Goal: Information Seeking & Learning: Learn about a topic

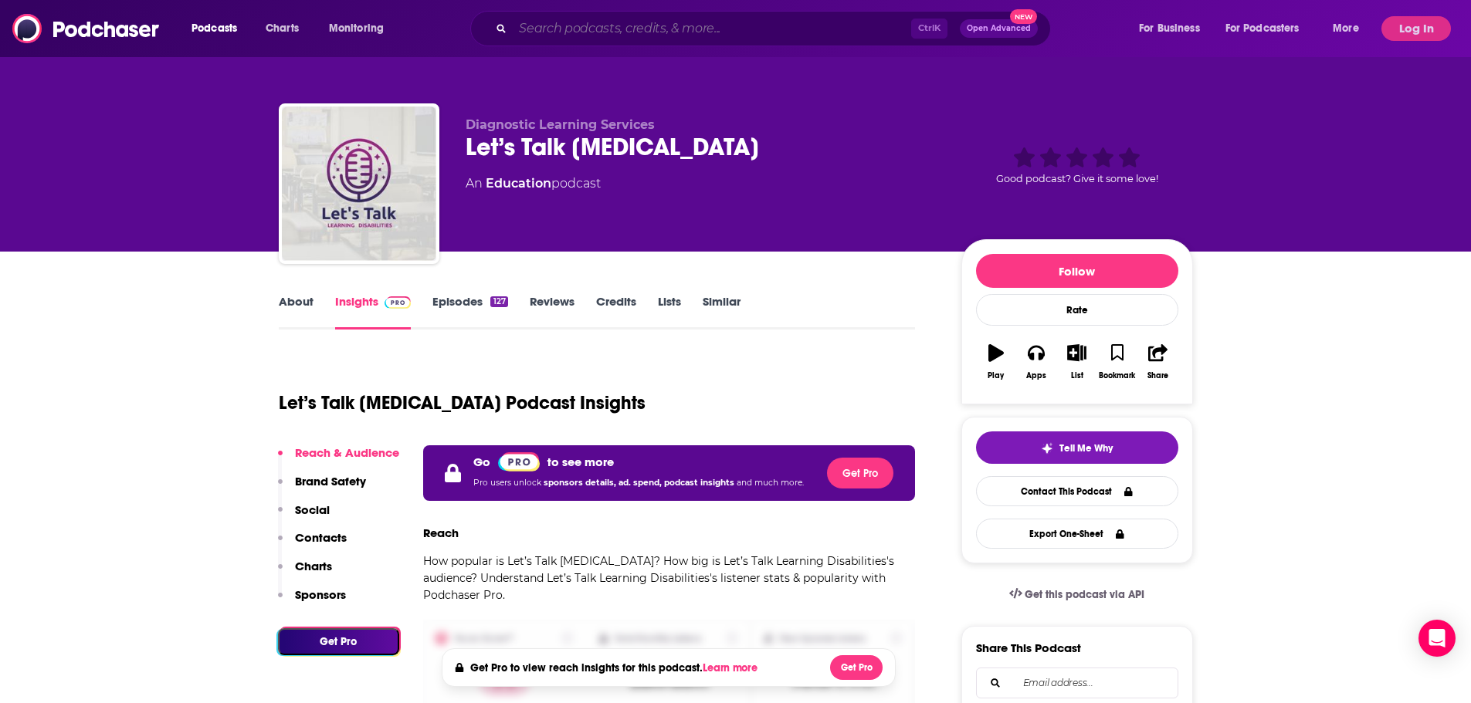
click at [754, 38] on input "Search podcasts, credits, & more..." at bounding box center [712, 28] width 398 height 25
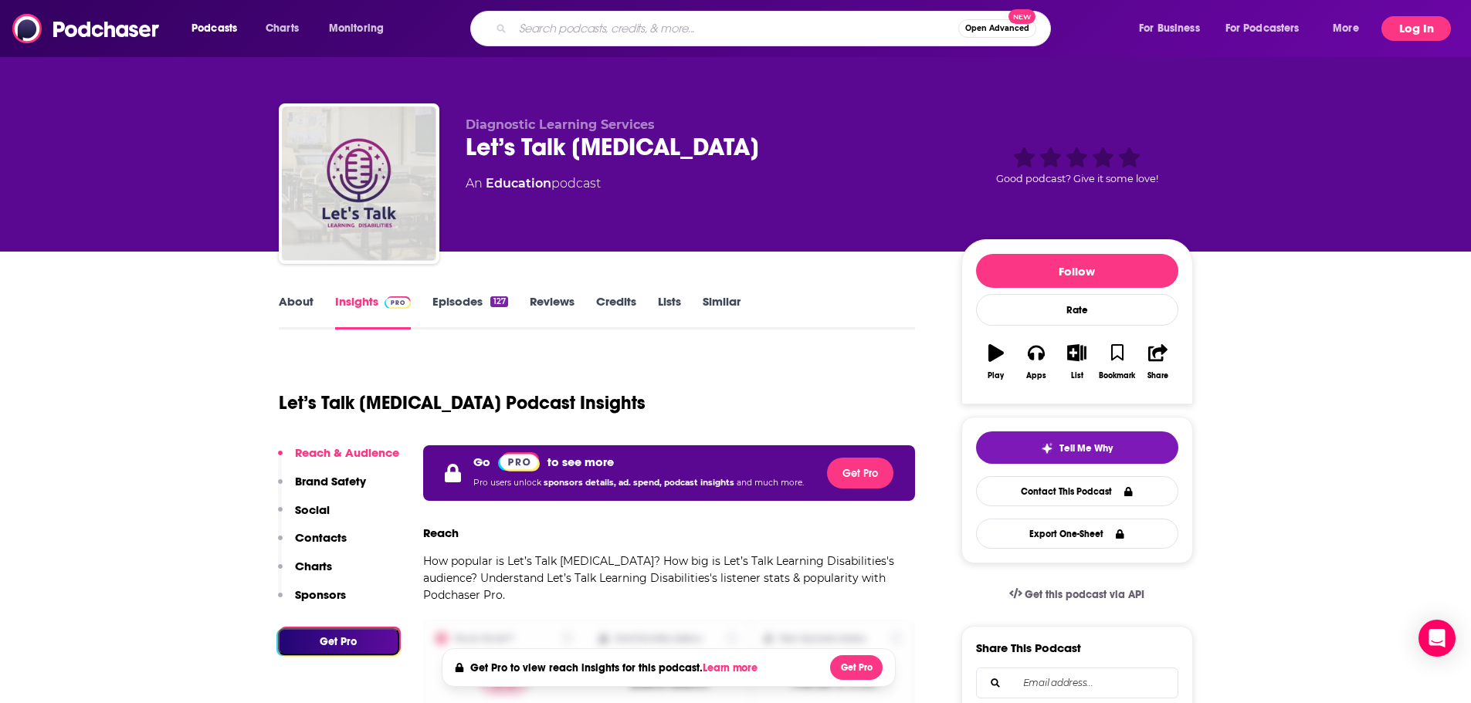
click at [1410, 30] on button "Log In" at bounding box center [1415, 28] width 69 height 25
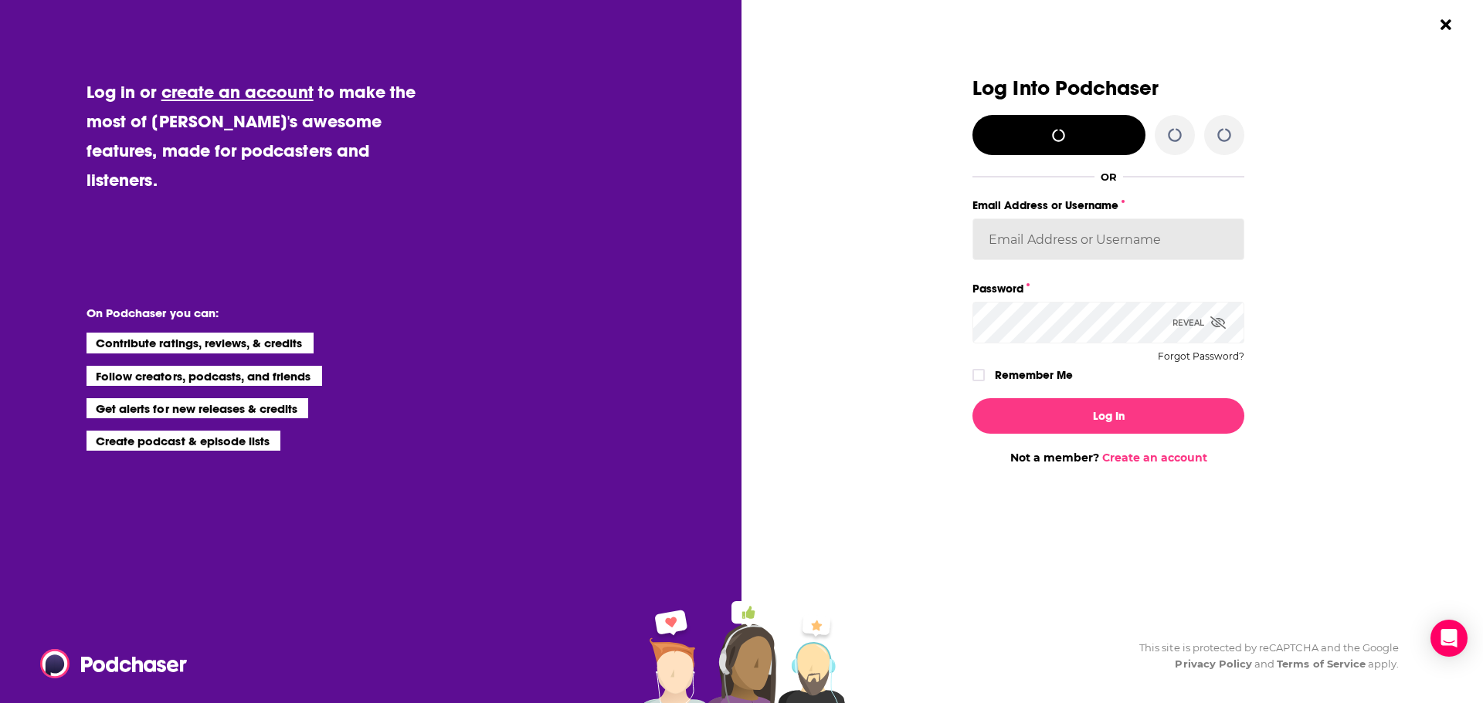
type input "[EMAIL_ADDRESS][DOMAIN_NAME]"
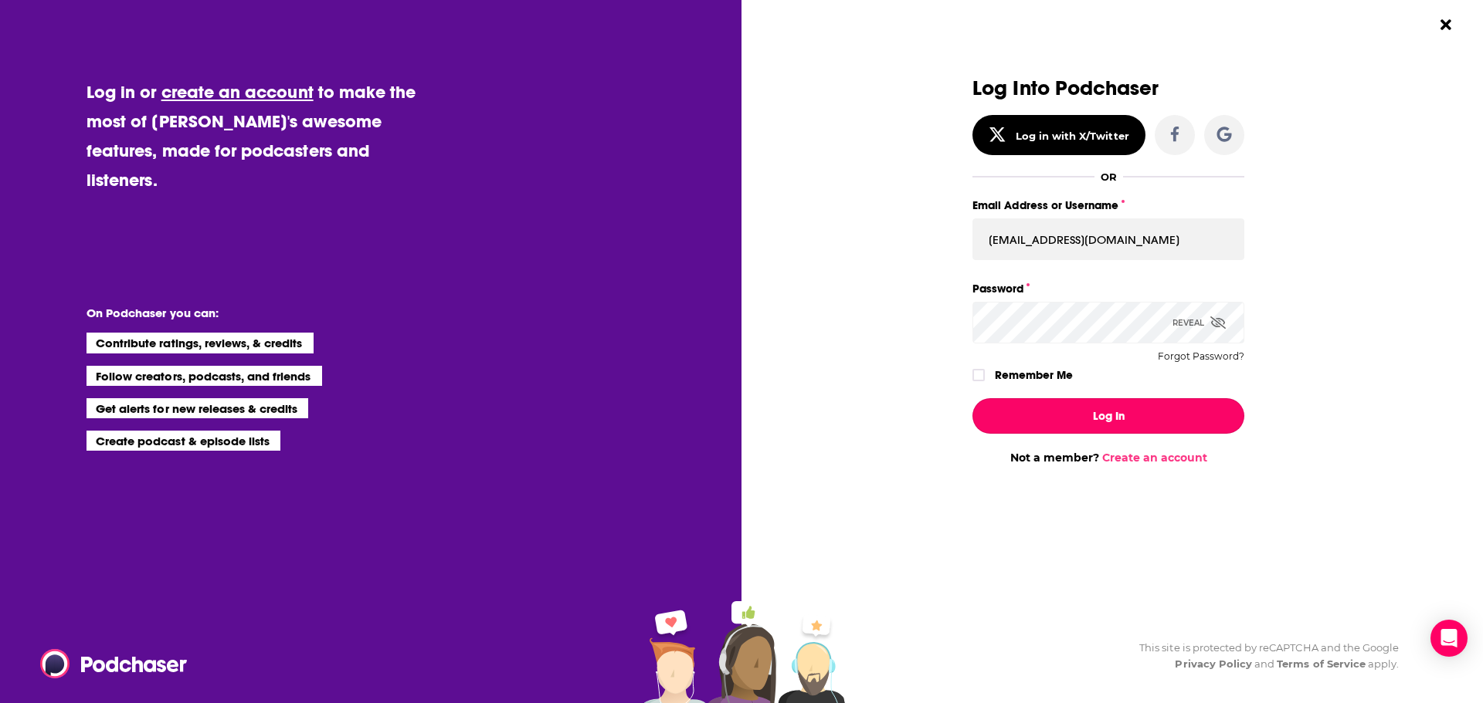
click at [1108, 412] on button "Log In" at bounding box center [1108, 416] width 272 height 36
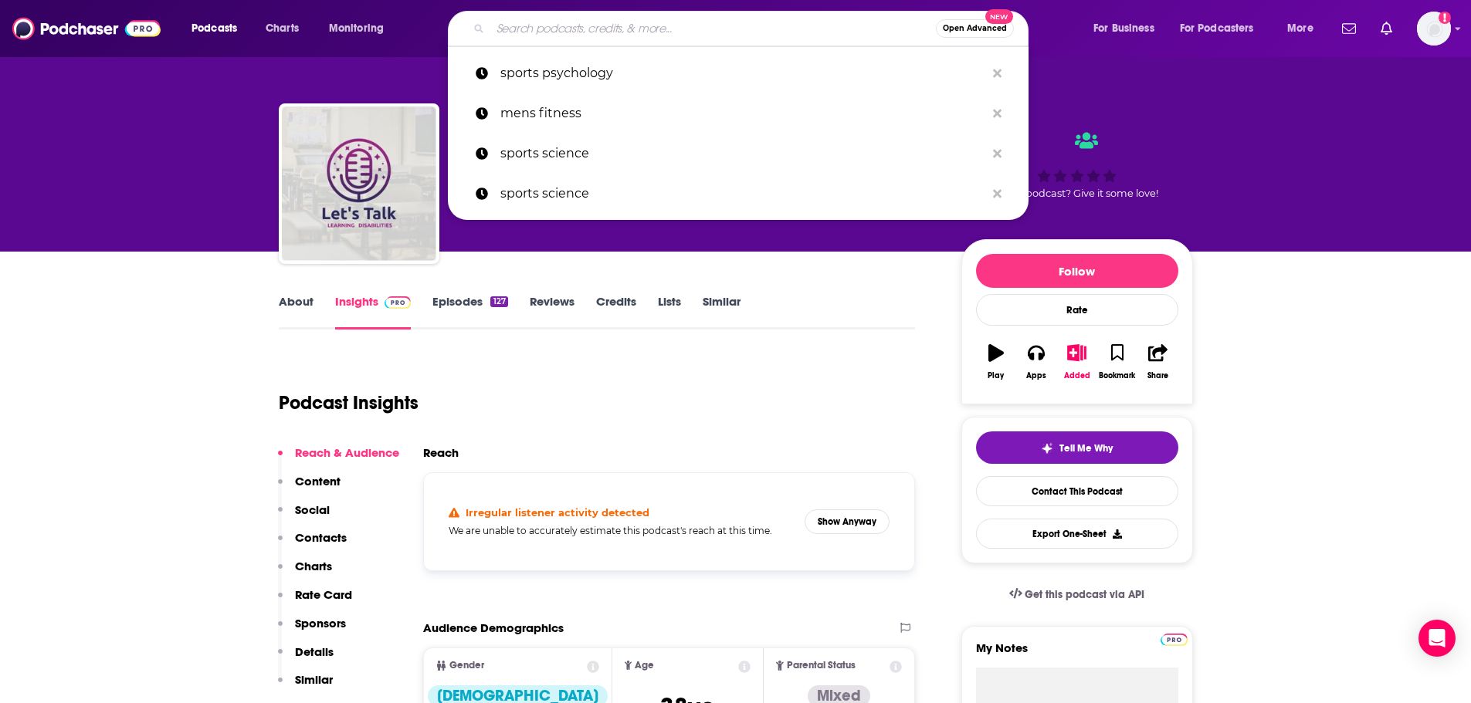
click at [578, 19] on input "Search podcasts, credits, & more..." at bounding box center [713, 28] width 446 height 25
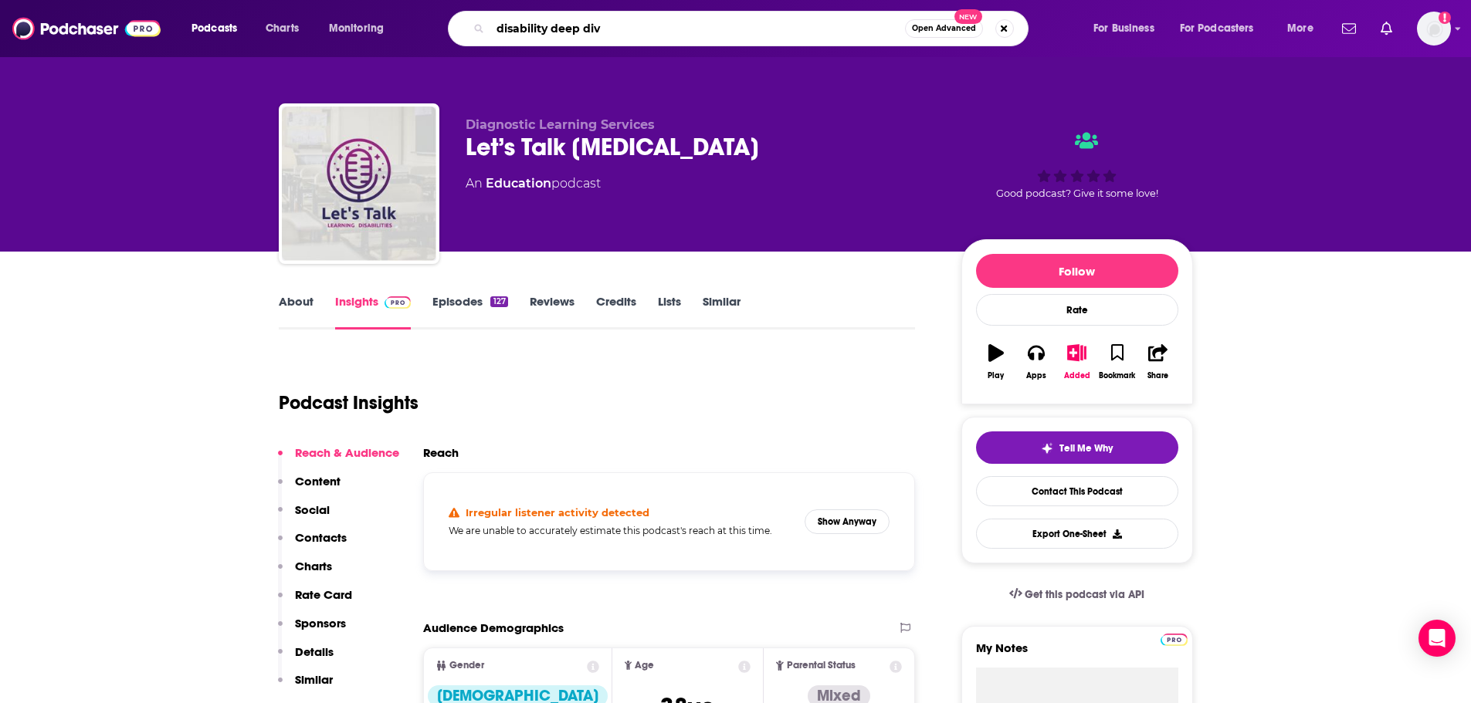
type input "disability deep dive"
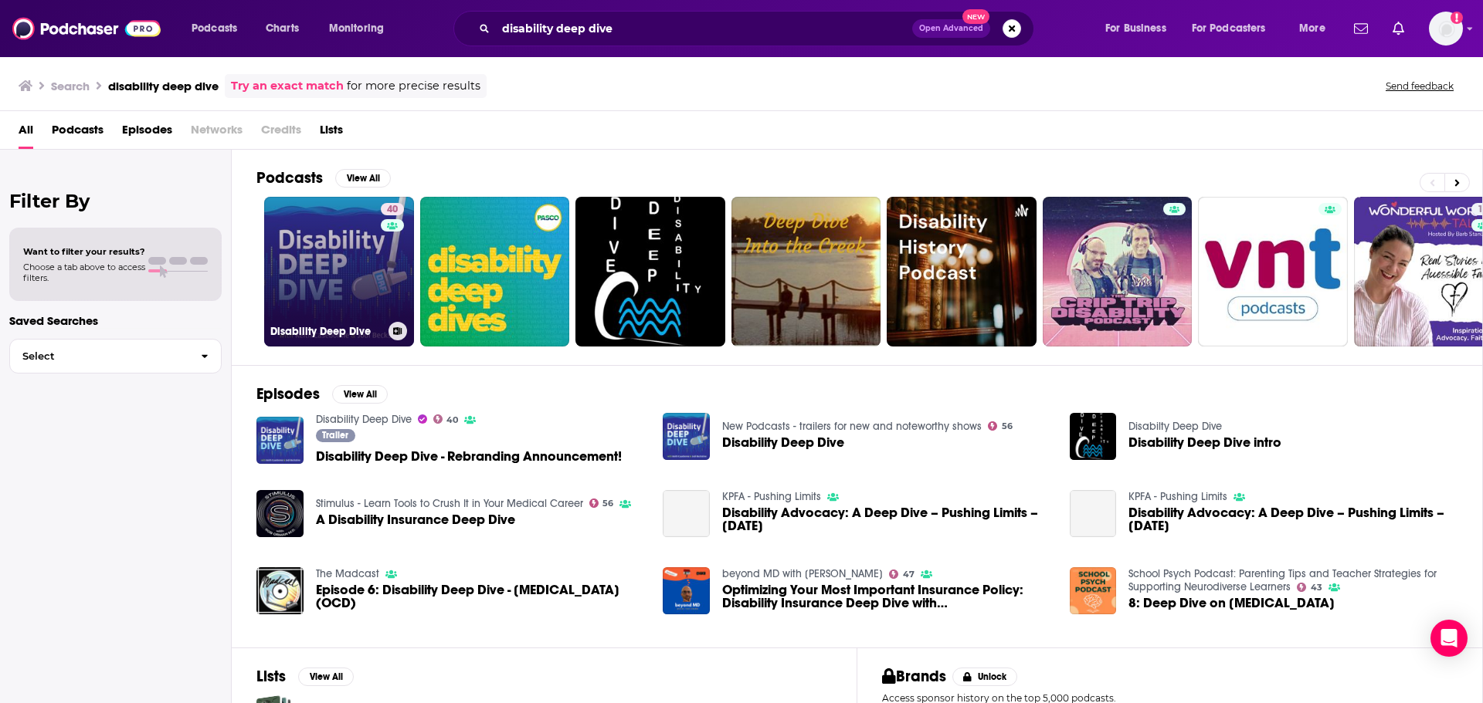
click at [360, 240] on link "40 Disability Deep Dive" at bounding box center [339, 272] width 150 height 150
